Goal: Information Seeking & Learning: Understand process/instructions

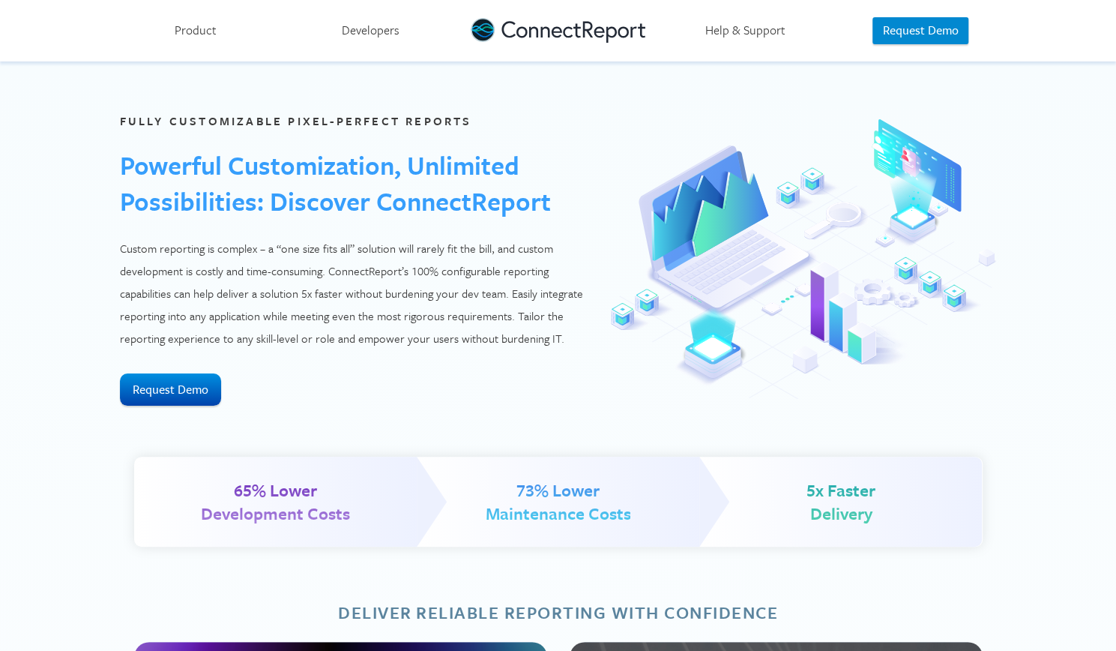
scroll to position [2, 0]
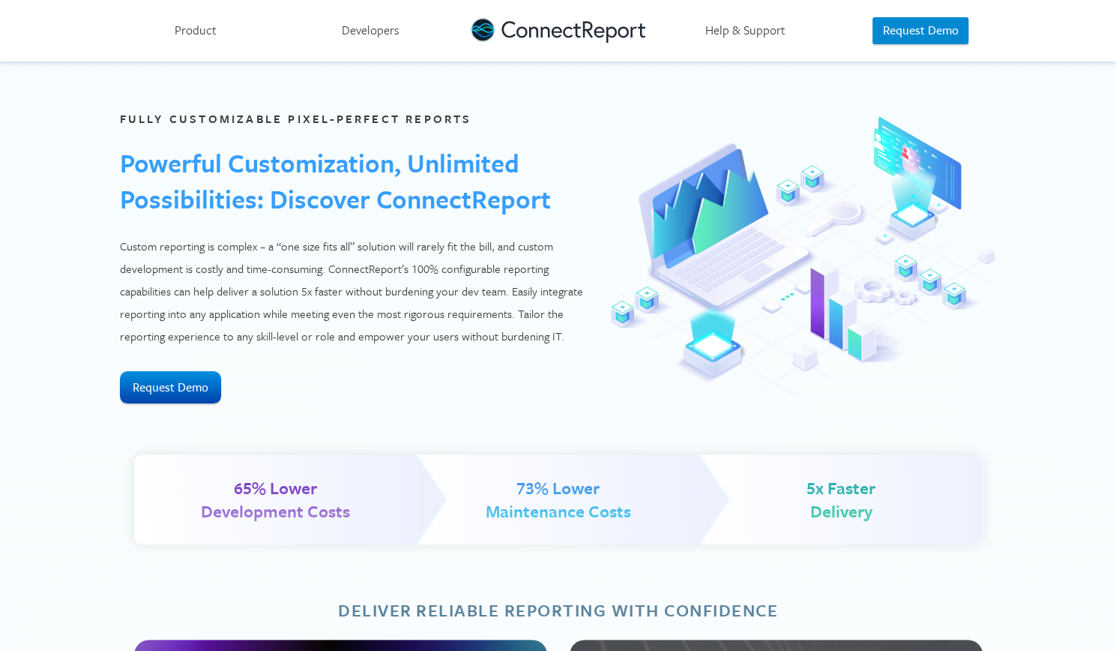
click at [213, 25] on link "Product" at bounding box center [196, 30] width 175 height 61
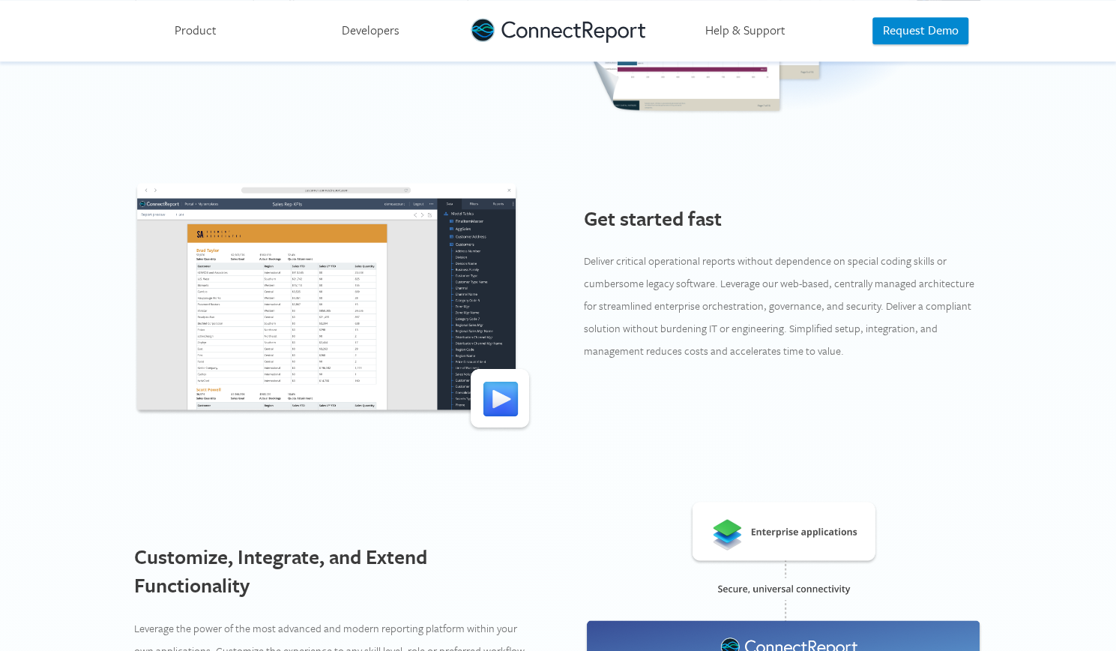
scroll to position [702, 0]
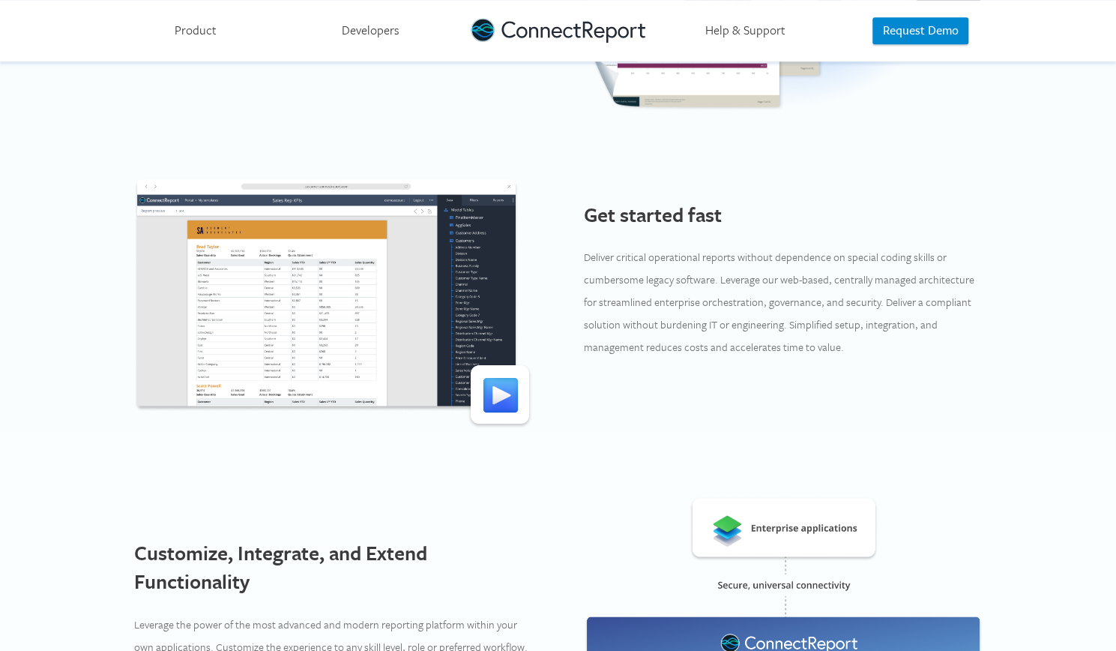
click at [504, 383] on img at bounding box center [333, 304] width 399 height 250
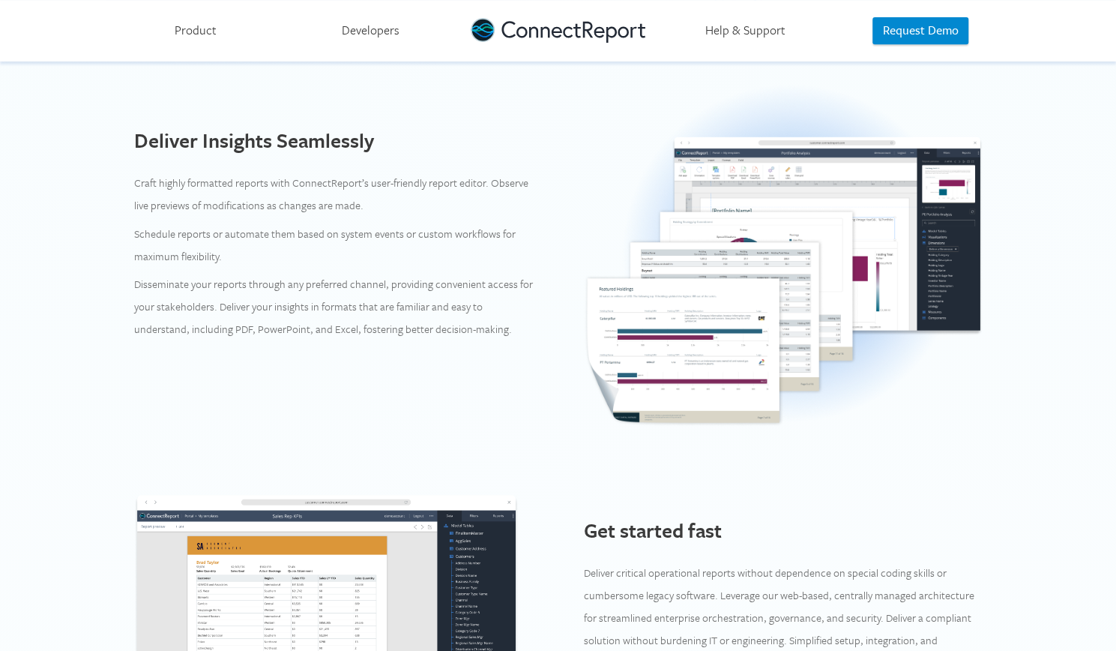
scroll to position [409, 0]
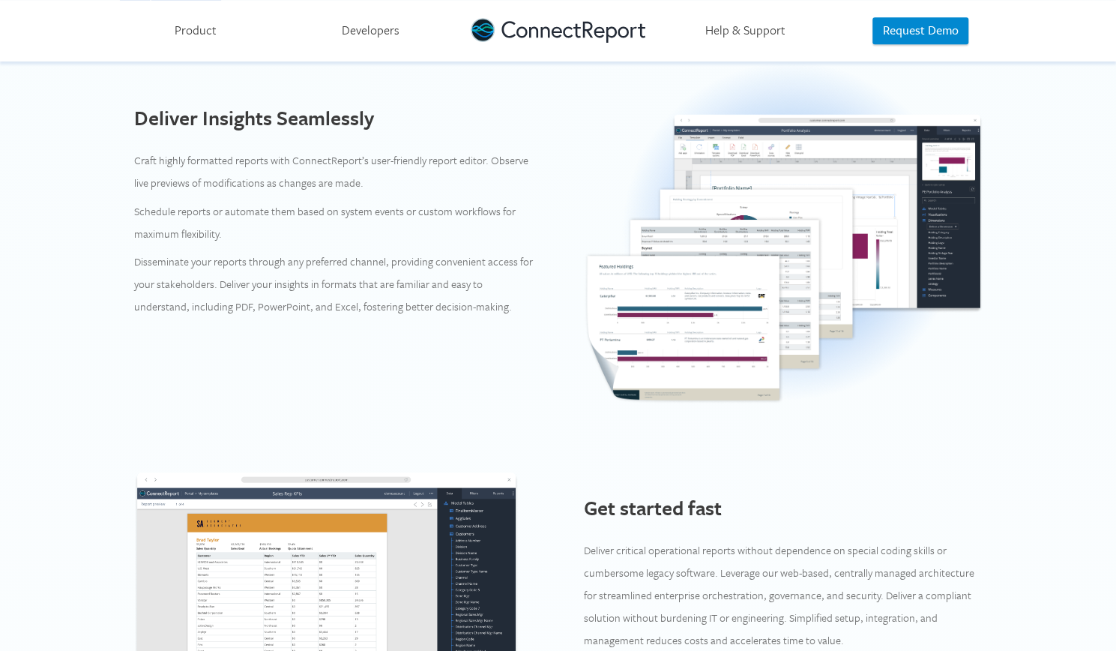
drag, startPoint x: 127, startPoint y: 180, endPoint x: 465, endPoint y: 205, distance: 338.3
click at [465, 205] on p "Schedule reports or automate them based on system events or custom workflows fo…" at bounding box center [333, 222] width 399 height 45
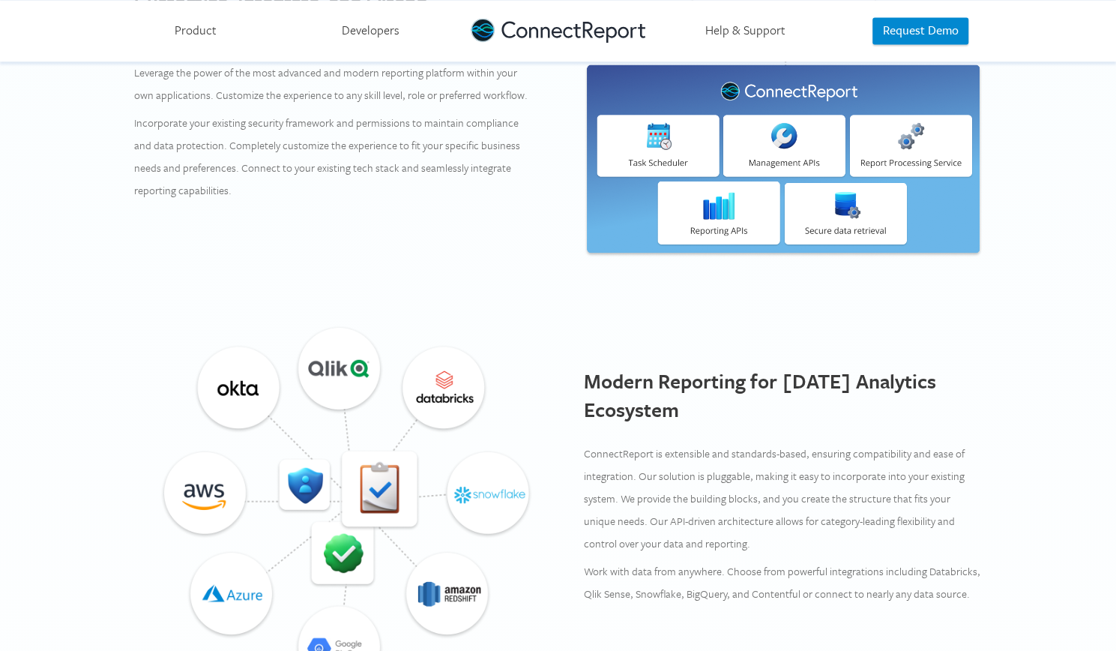
scroll to position [1205, 0]
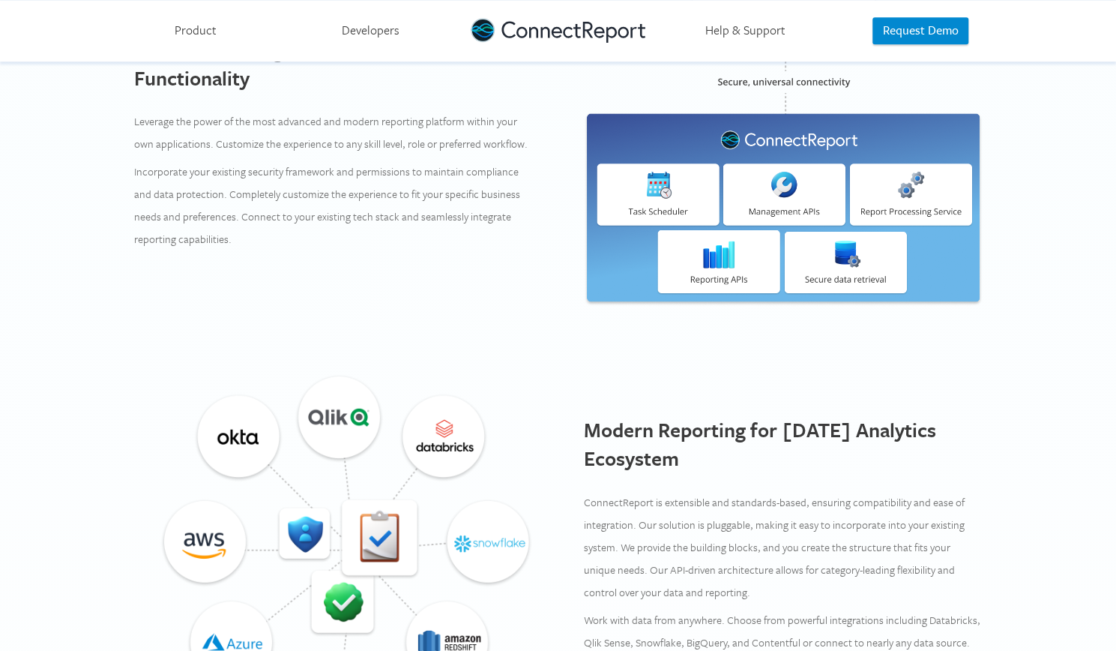
click at [344, 28] on link "Developers" at bounding box center [370, 30] width 175 height 61
click at [757, 16] on link "Help & Support" at bounding box center [745, 30] width 175 height 61
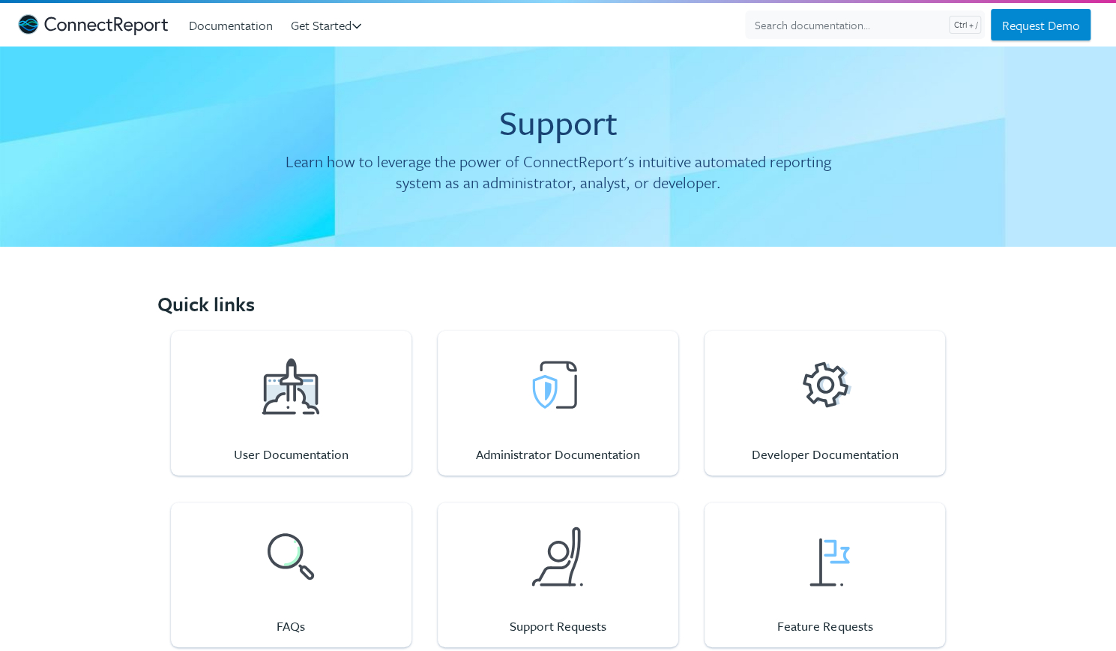
click at [646, 179] on html "ConnectReport Support Documentation Get Started Install ConnectReport Enterpris…" at bounding box center [558, 381] width 1116 height 763
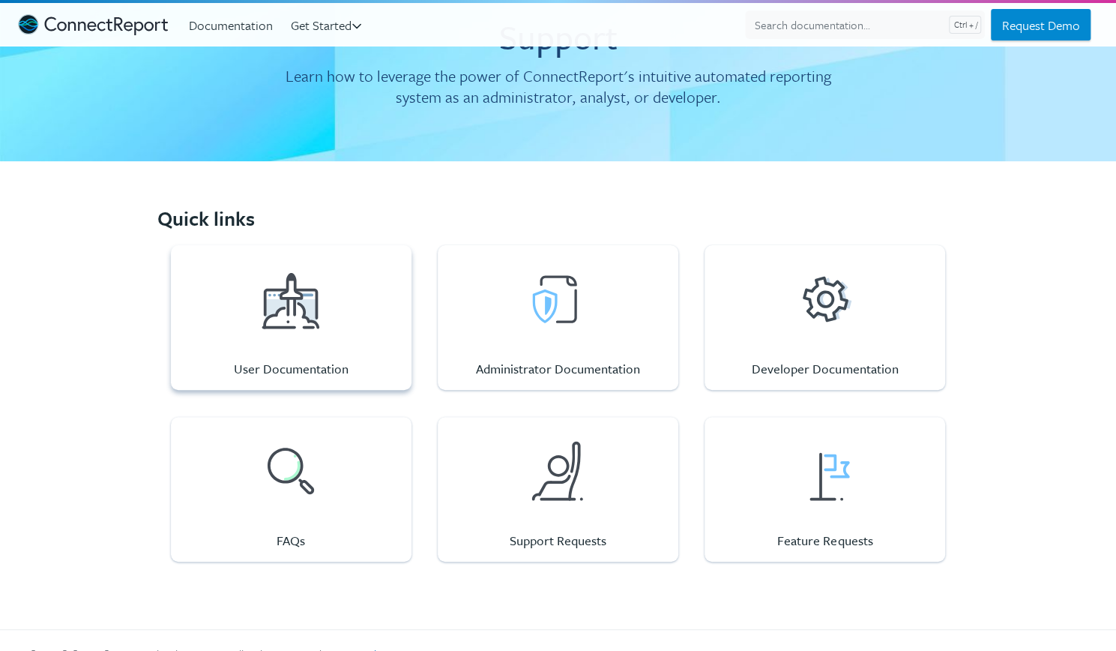
click at [317, 346] on div "User Documentation" at bounding box center [291, 317] width 115 height 145
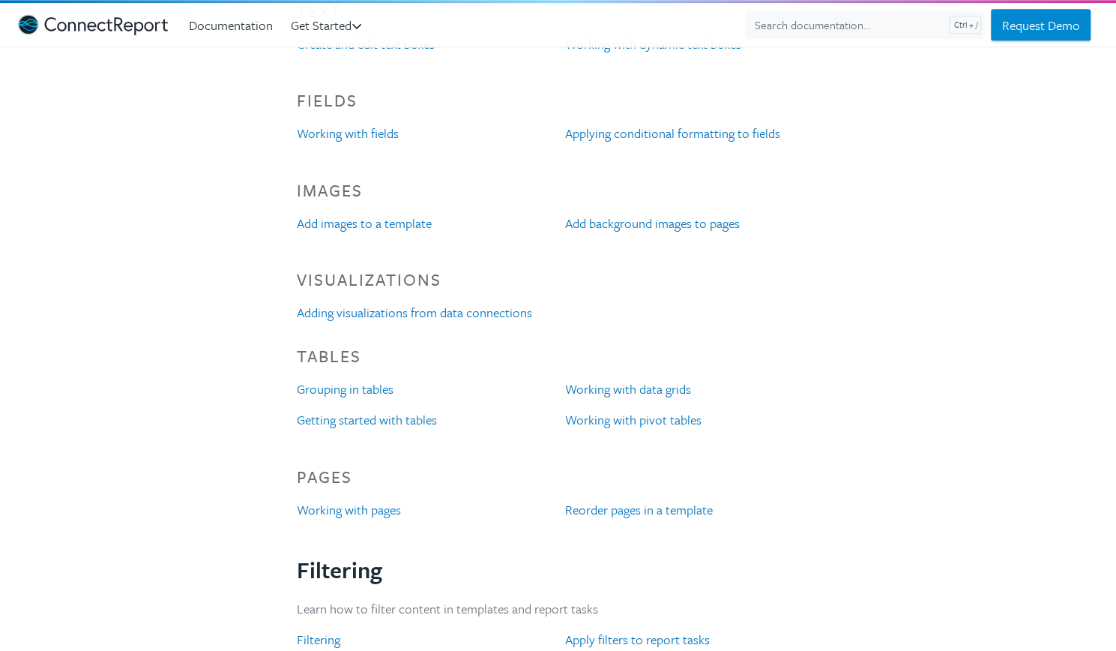
scroll to position [1079, 0]
click at [357, 514] on link "Working with pages" at bounding box center [349, 508] width 104 height 19
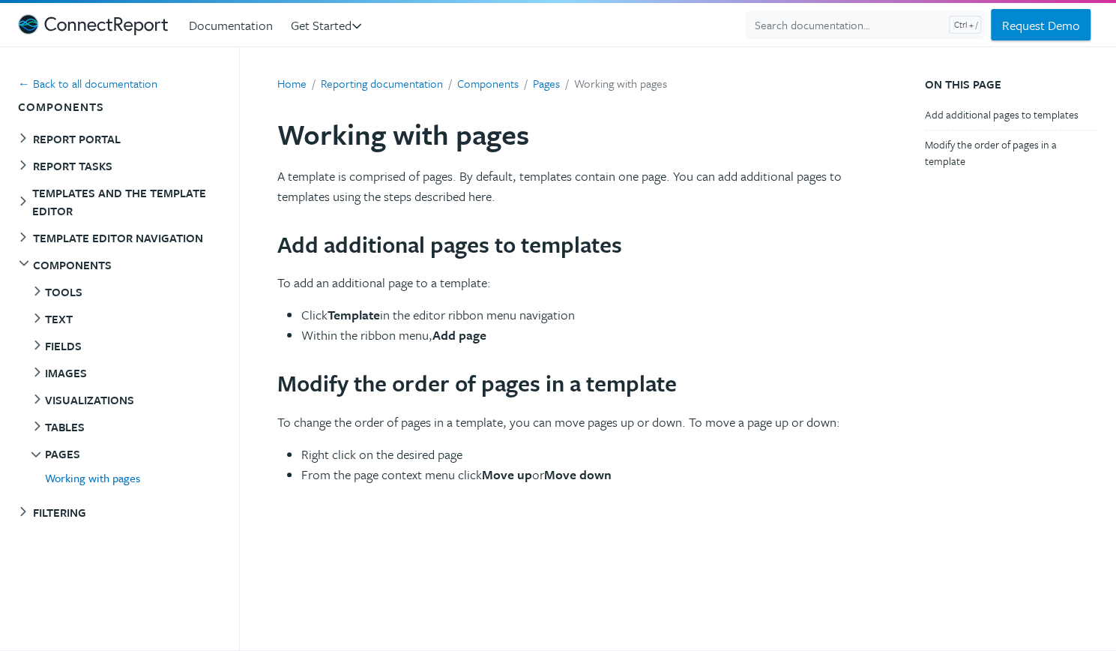
click at [124, 411] on ul "Tools Layering components in the editor Component context menus Component prope…" at bounding box center [128, 388] width 221 height 217
click at [113, 404] on button "Visualizations" at bounding box center [85, 400] width 110 height 24
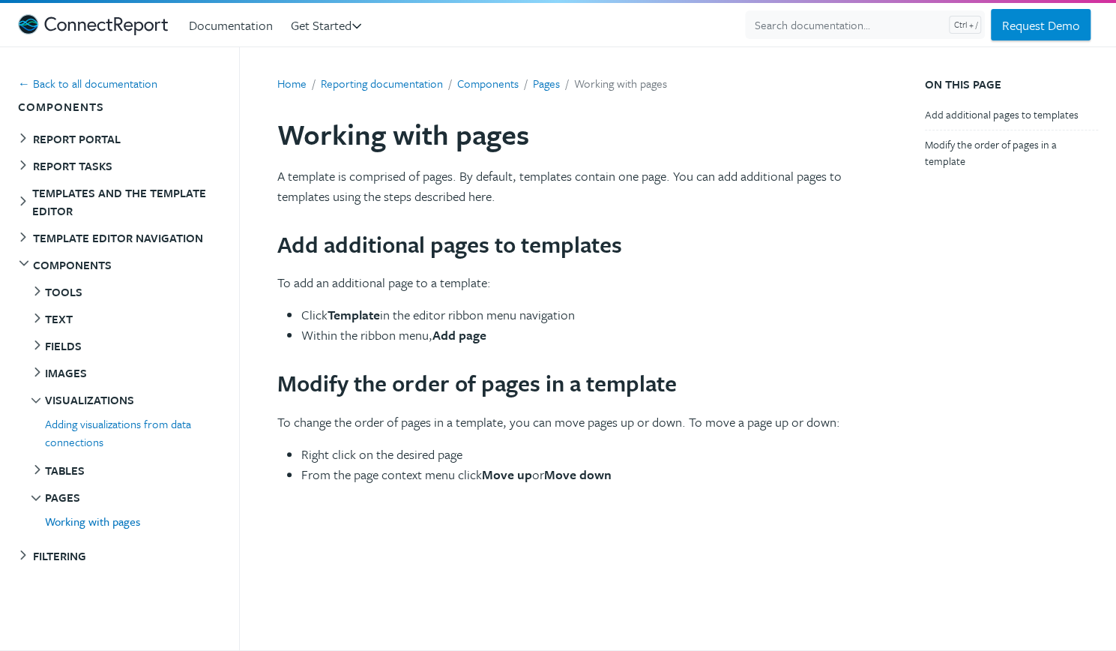
click at [121, 422] on link "Adding visualizations from data connections" at bounding box center [142, 432] width 194 height 39
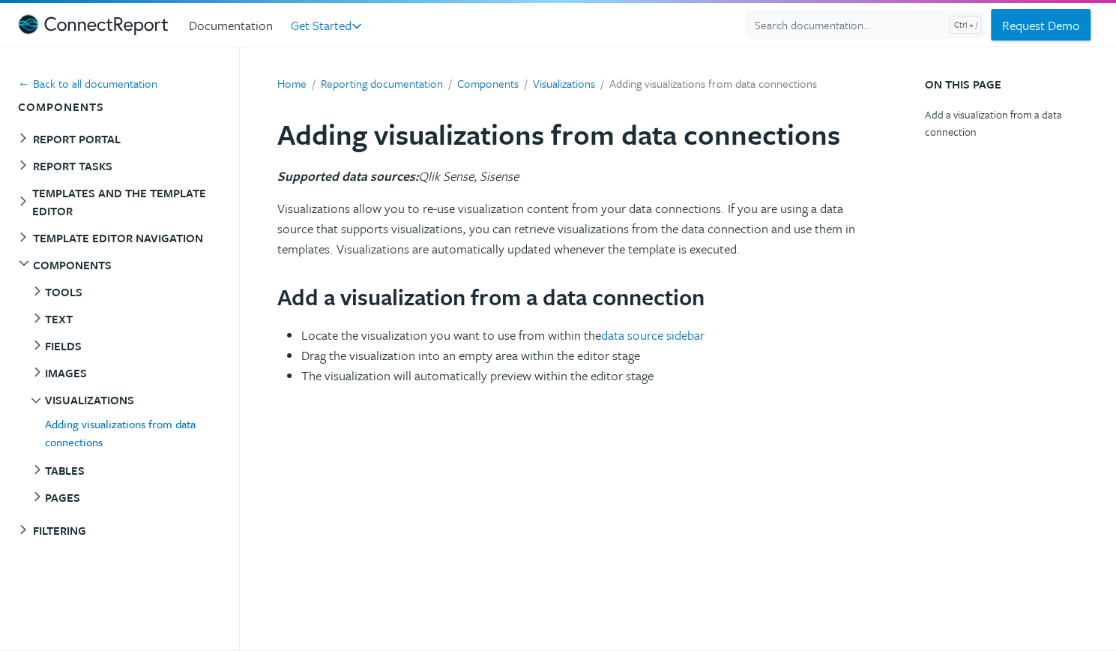
click at [346, 17] on link "Get Started" at bounding box center [332, 25] width 82 height 26
click at [397, 40] on ul "Install ConnectReport Enterprise" at bounding box center [381, 58] width 180 height 36
